Goal: Transaction & Acquisition: Purchase product/service

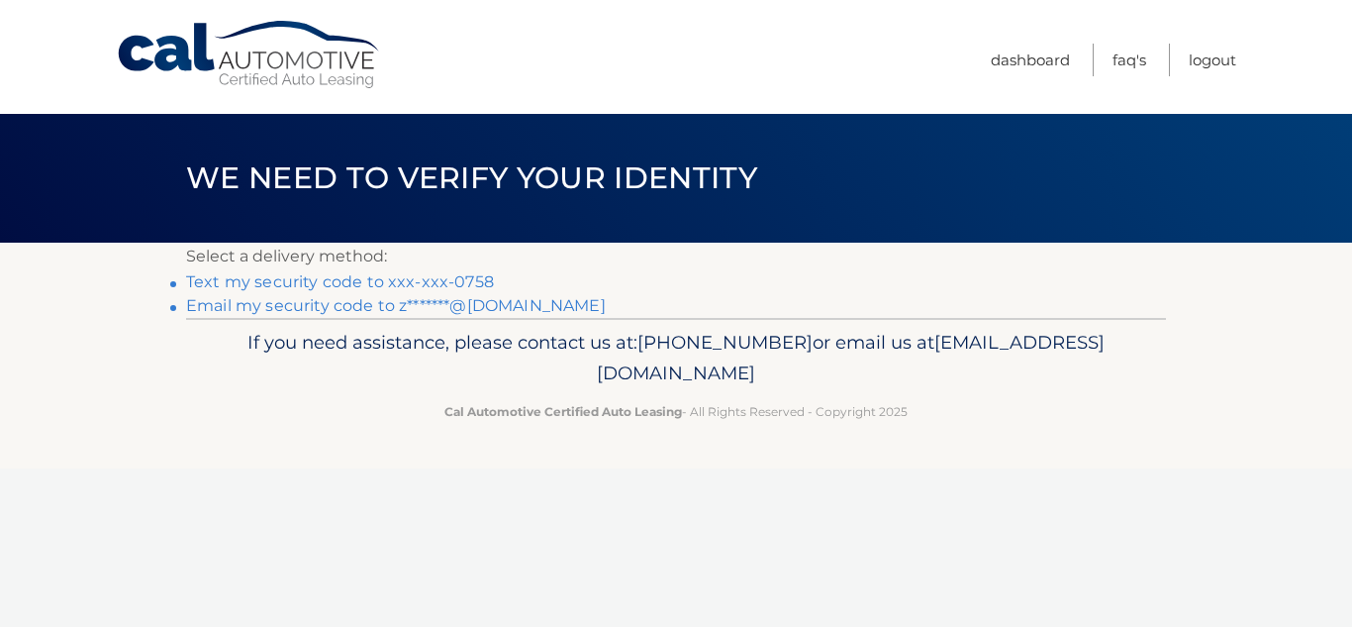
click at [462, 278] on link "Text my security code to xxx-xxx-0758" at bounding box center [340, 281] width 308 height 19
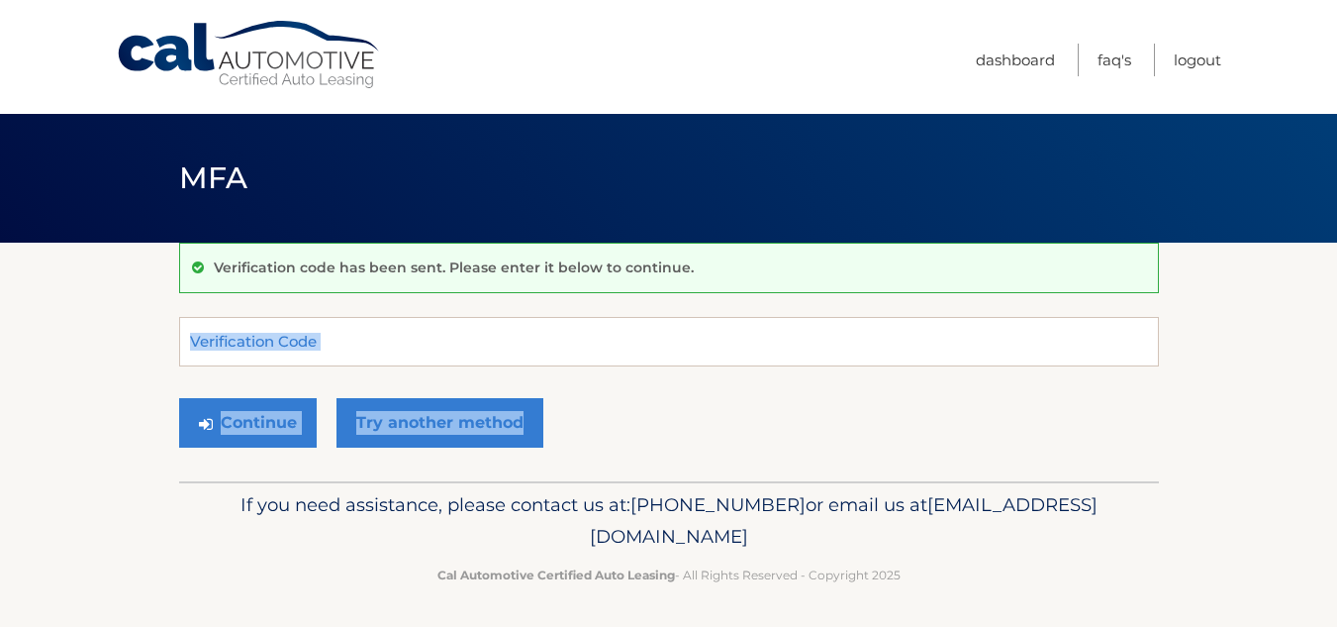
drag, startPoint x: 1042, startPoint y: 474, endPoint x: 786, endPoint y: 333, distance: 292.9
click at [786, 333] on div "Verification code has been sent. Please enter it below to continue. Verificatio…" at bounding box center [669, 362] width 980 height 239
click at [786, 333] on input "Verification Code" at bounding box center [669, 341] width 980 height 49
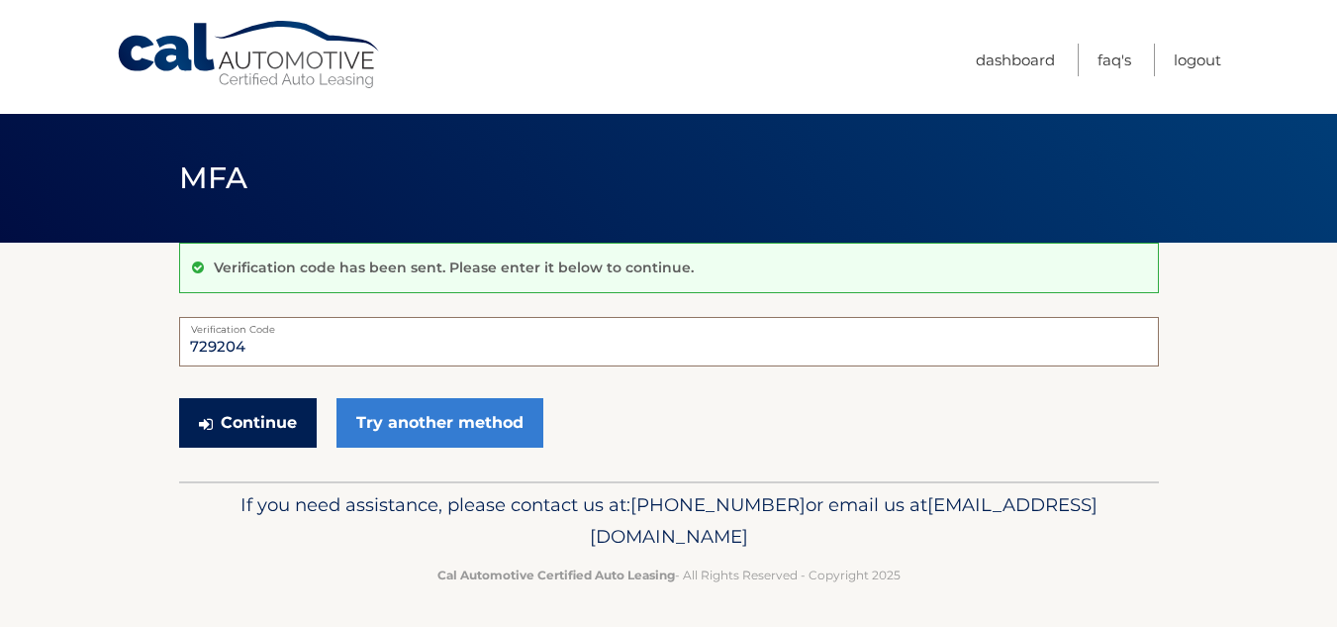
type input "729204"
click at [221, 428] on button "Continue" at bounding box center [248, 422] width 138 height 49
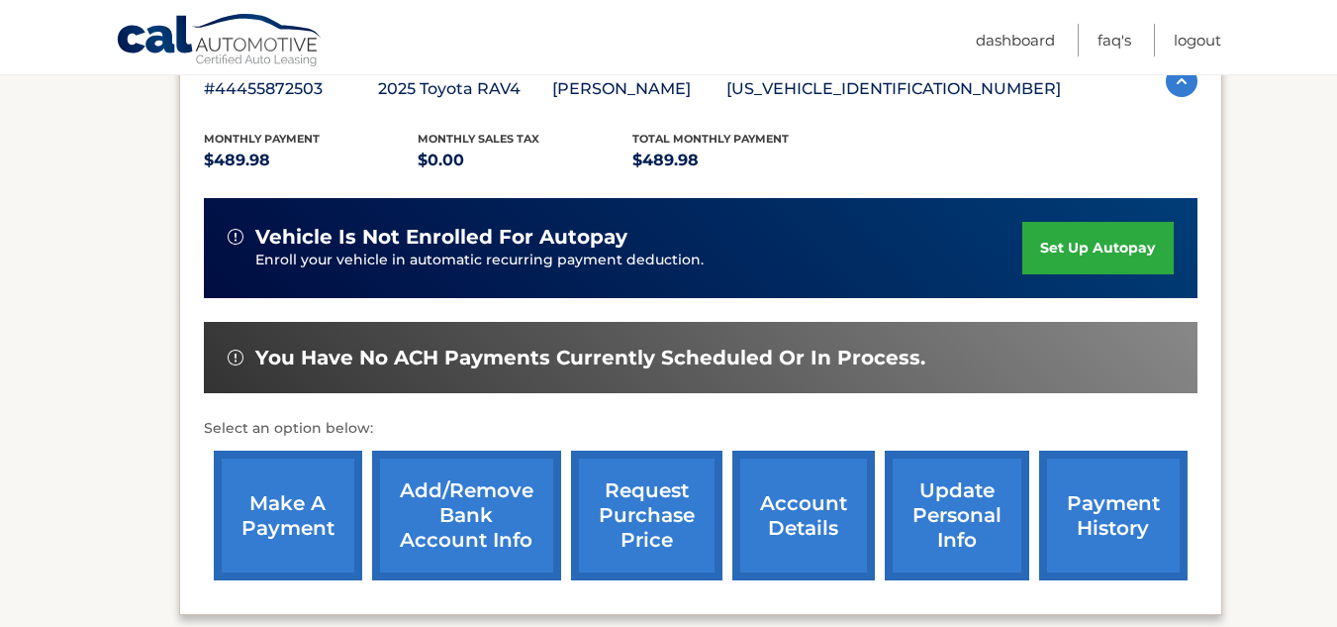
scroll to position [404, 0]
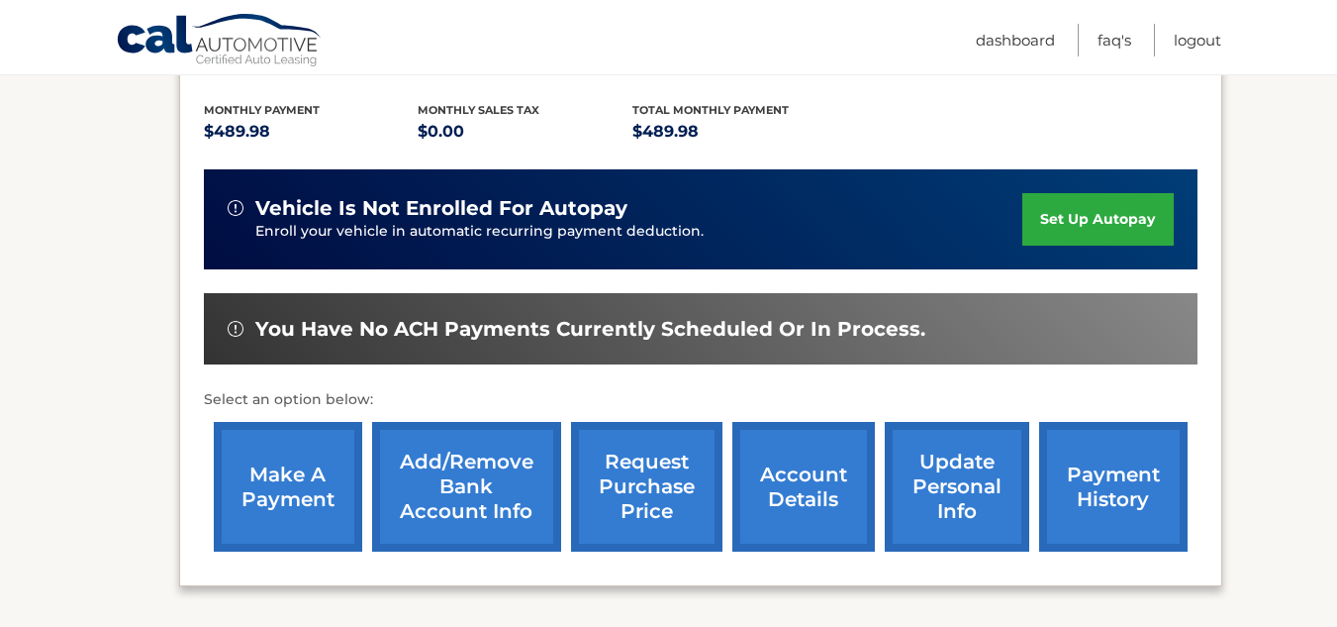
click at [313, 445] on link "make a payment" at bounding box center [288, 487] width 148 height 130
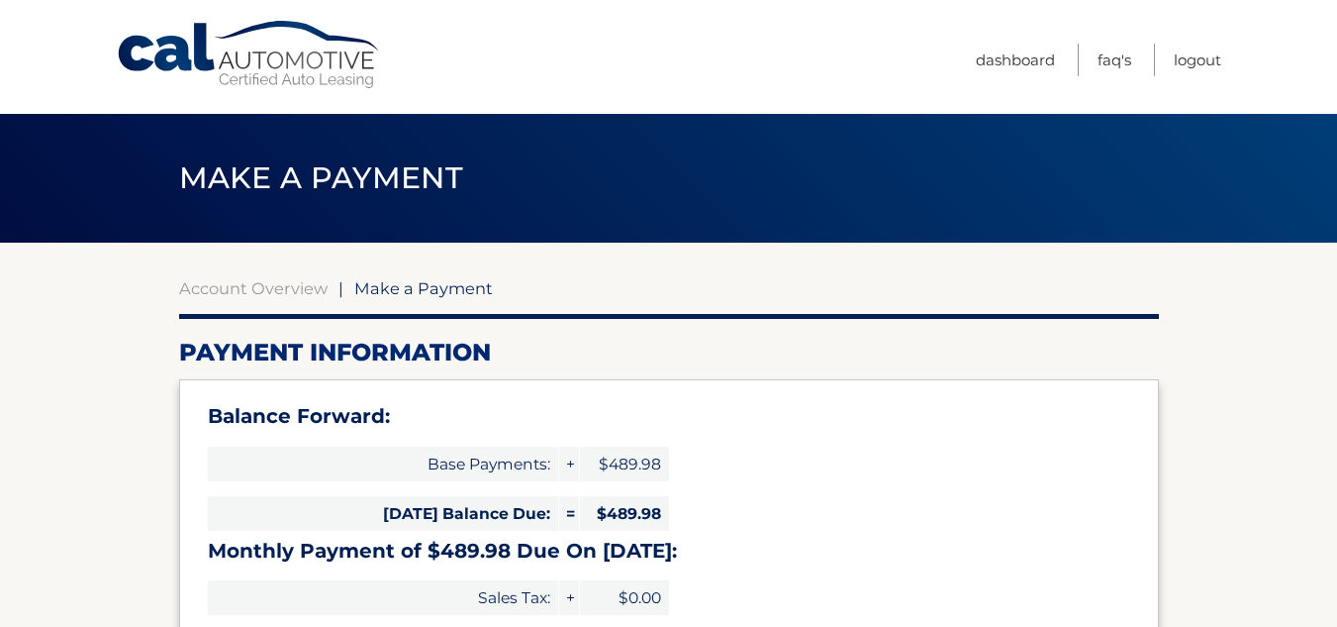
select select "YzhkNDljNDItYWVkOC00OTBmLTk1MDYtMjlhMzM5ZGVkMTM2"
drag, startPoint x: 0, startPoint y: 0, endPoint x: 928, endPoint y: 440, distance: 1026.8
click at [928, 440] on div "Balance Forward: Base Payments: + $489.98 Today's Balance Due: = $489.98 Monthl…" at bounding box center [669, 554] width 980 height 351
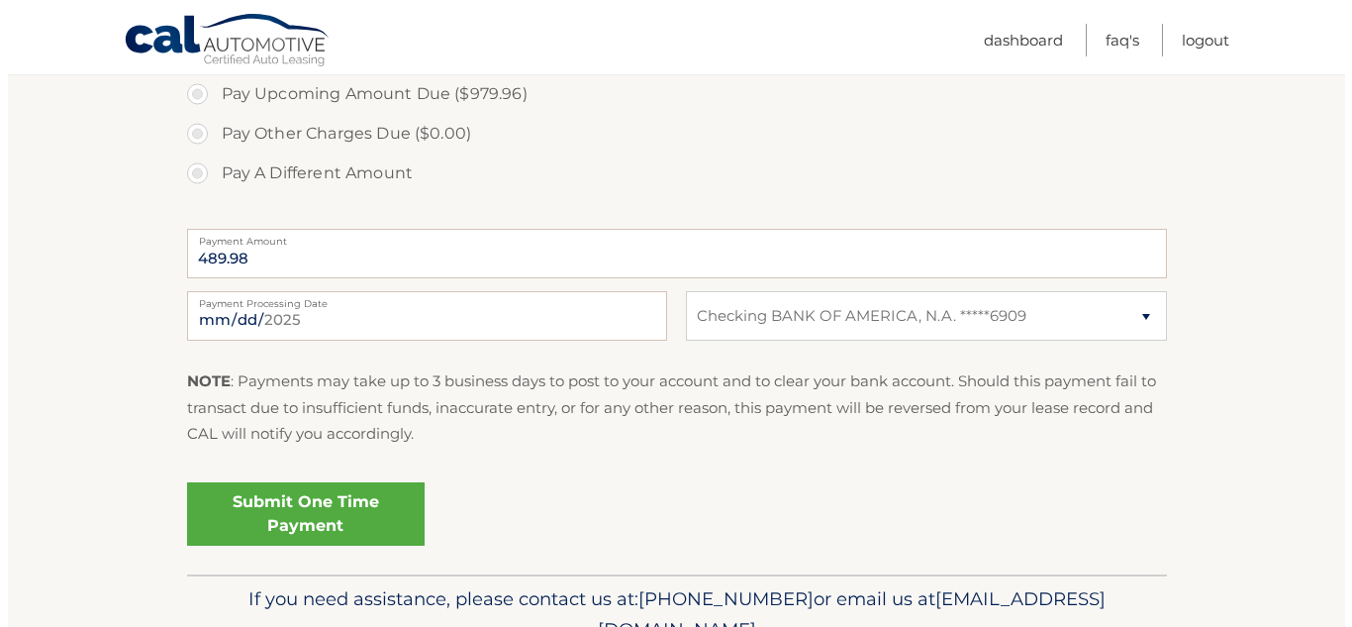
scroll to position [774, 0]
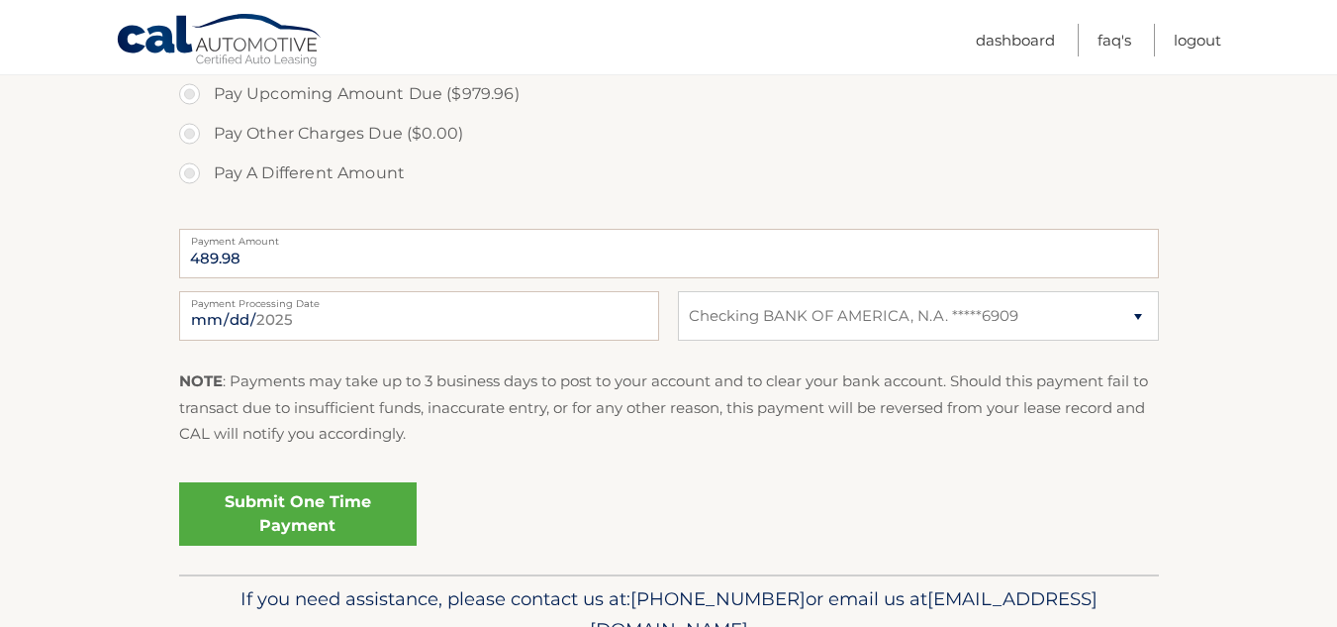
click at [342, 496] on link "Submit One Time Payment" at bounding box center [298, 513] width 238 height 63
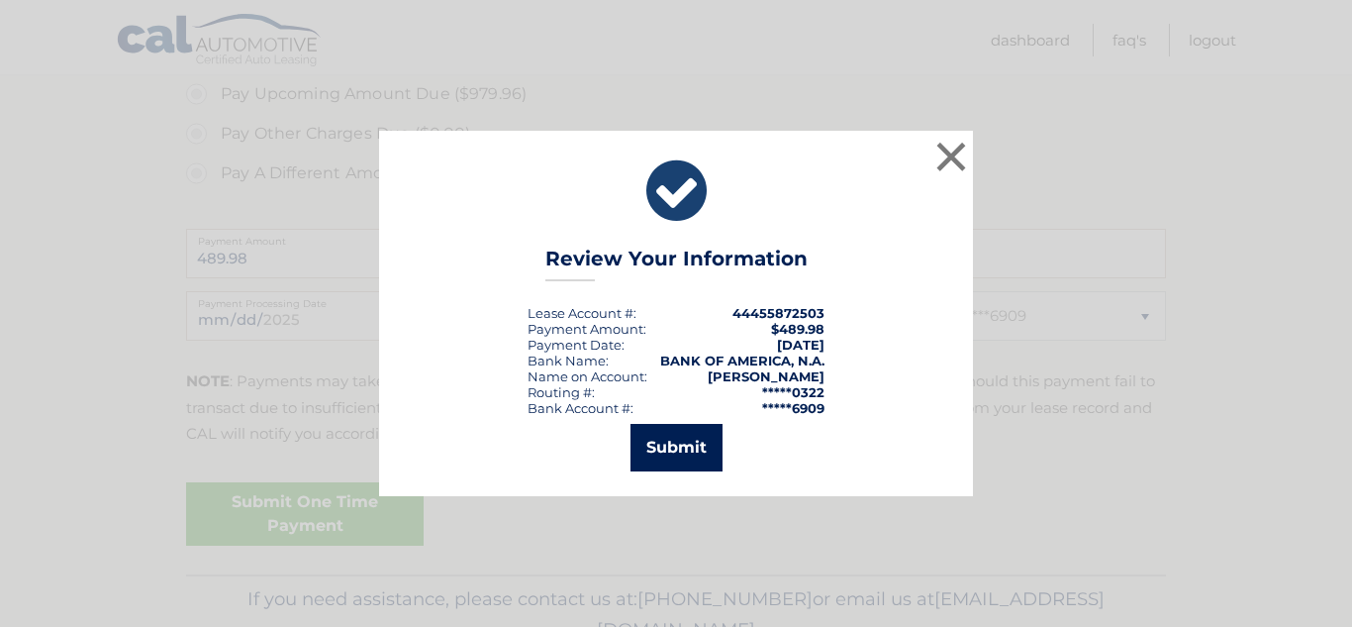
click at [686, 454] on button "Submit" at bounding box center [677, 448] width 92 height 48
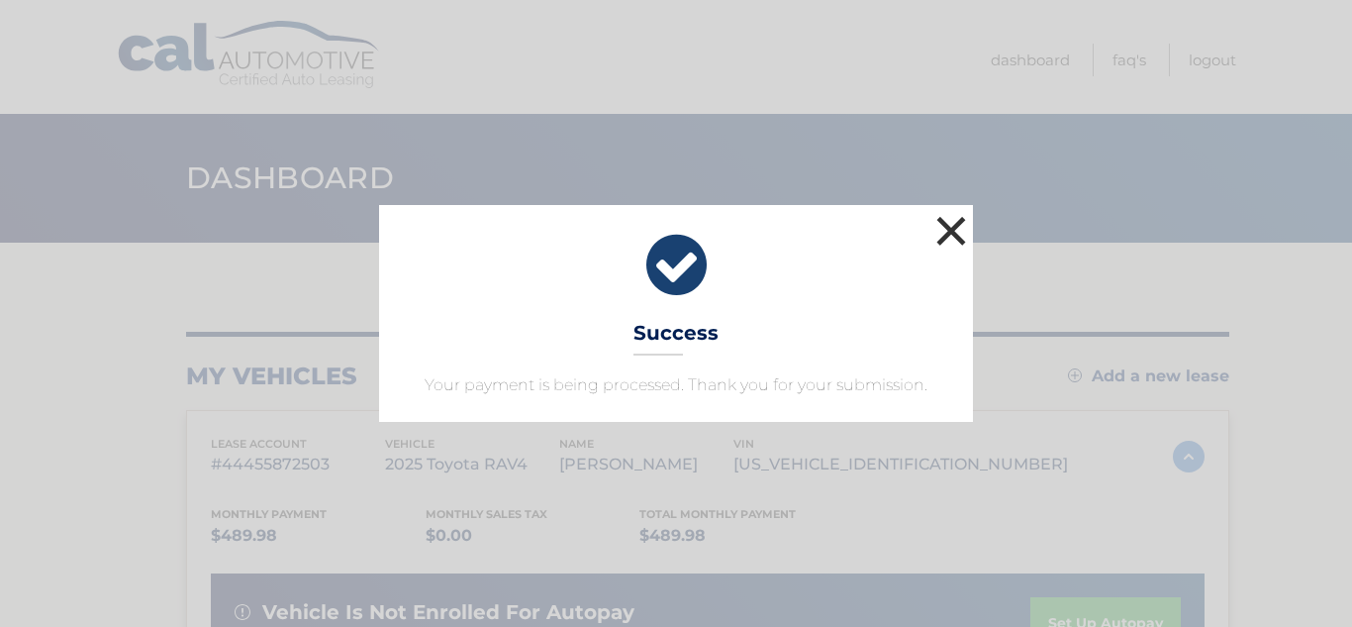
click at [940, 223] on button "×" at bounding box center [951, 231] width 40 height 40
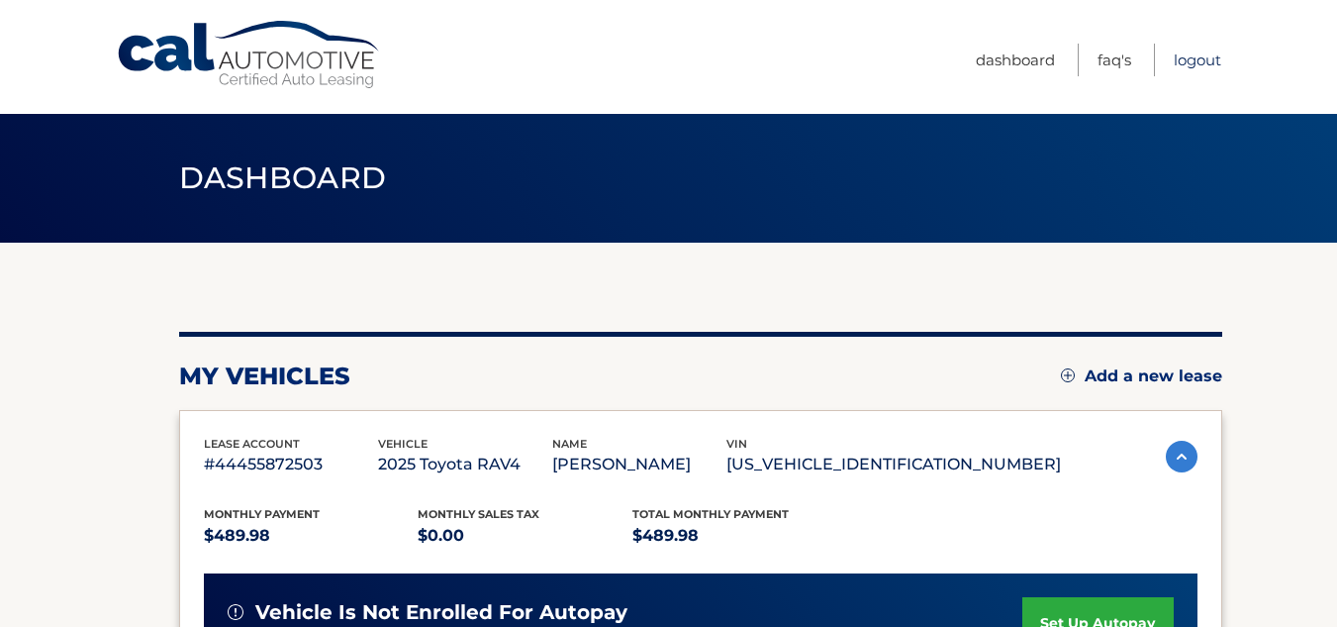
click at [1211, 66] on link "Logout" at bounding box center [1198, 60] width 48 height 33
